Goal: Task Accomplishment & Management: Manage account settings

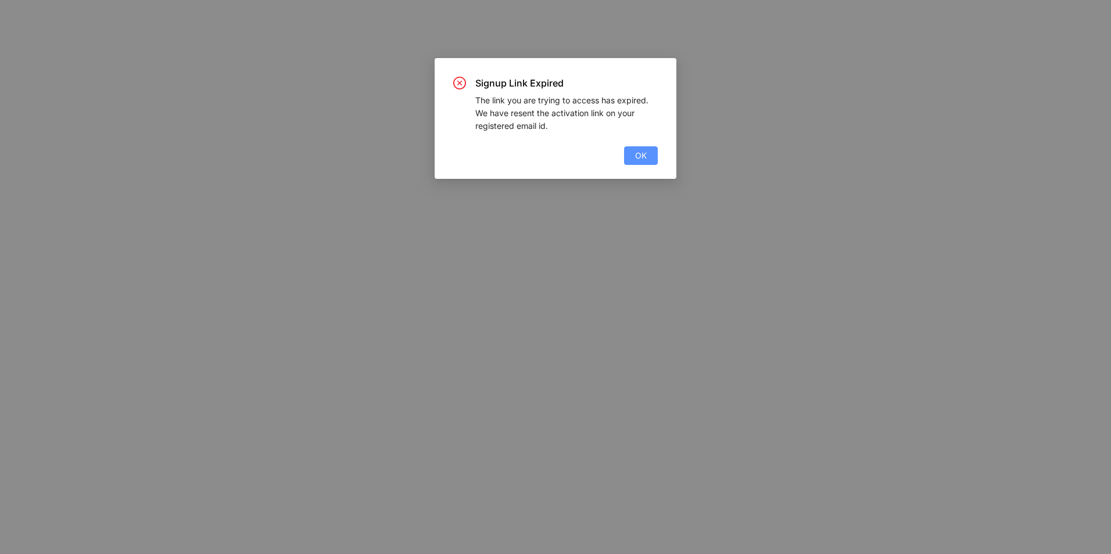
click at [640, 154] on span "OK" at bounding box center [641, 155] width 12 height 13
click at [637, 156] on span "OK" at bounding box center [641, 155] width 12 height 13
click at [647, 155] on button "OK" at bounding box center [641, 155] width 34 height 19
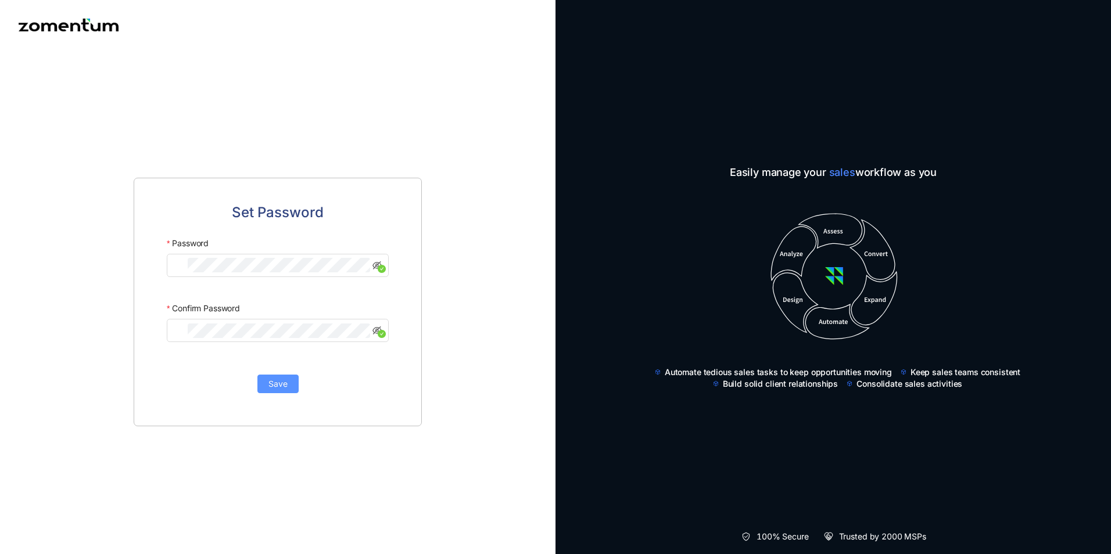
click at [280, 385] on span "Save" at bounding box center [277, 384] width 19 height 13
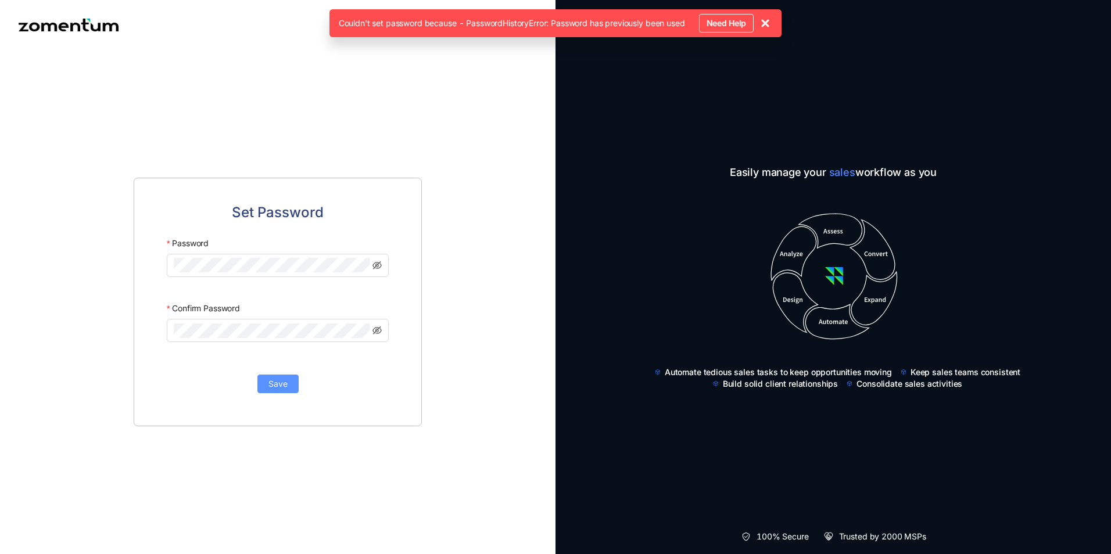
click at [285, 385] on span "Save" at bounding box center [277, 384] width 19 height 13
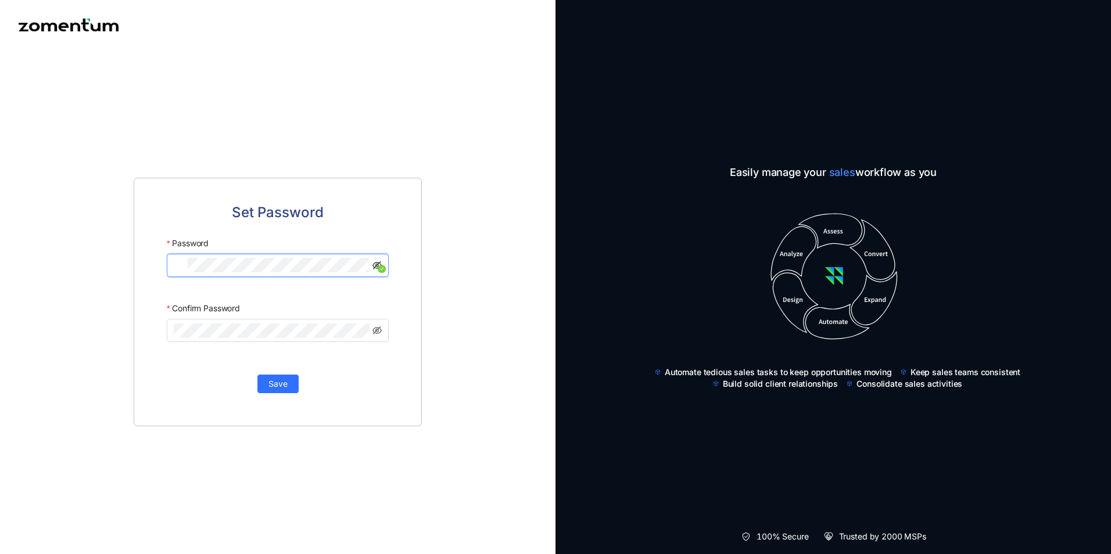
click at [372, 264] on icon "eye-invisible" at bounding box center [376, 265] width 9 height 8
click button "Save" at bounding box center [277, 385] width 41 height 19
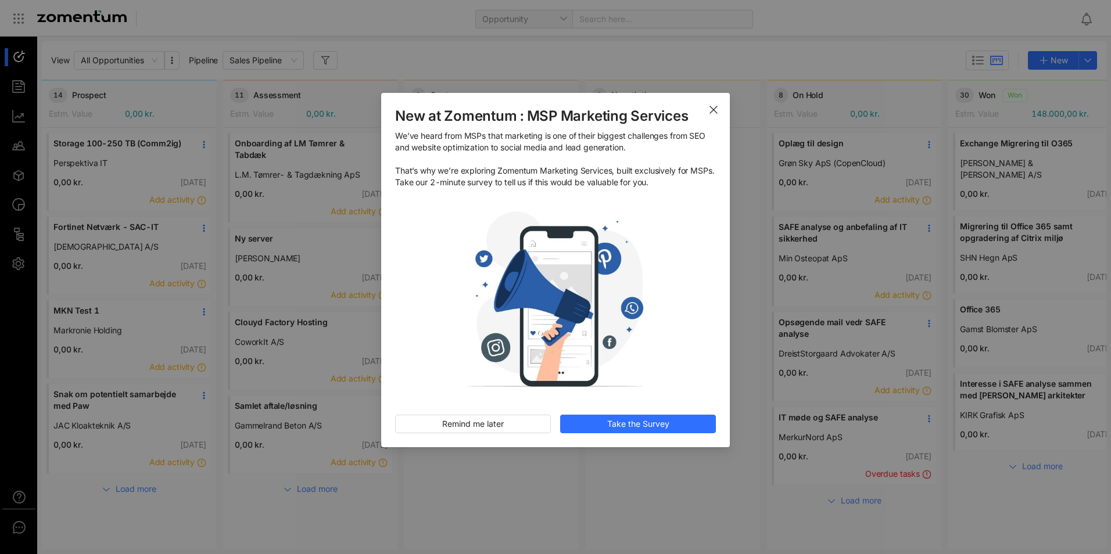
click at [712, 108] on icon "Close" at bounding box center [713, 109] width 9 height 9
